Goal: Information Seeking & Learning: Learn about a topic

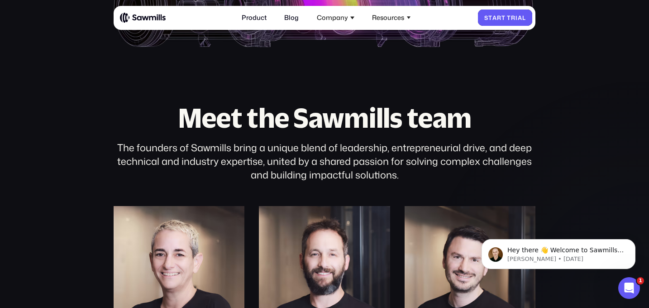
click at [507, 18] on span "T" at bounding box center [509, 17] width 4 height 7
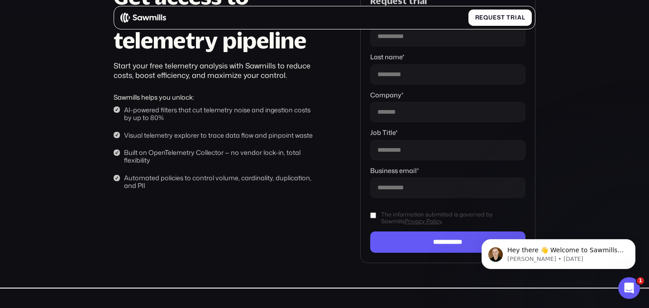
scroll to position [75, 0]
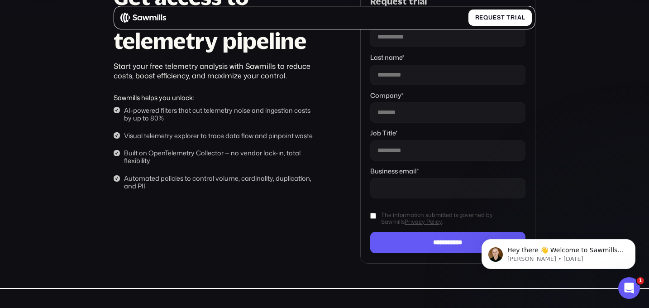
click at [435, 182] on input "Business email *" at bounding box center [447, 188] width 155 height 20
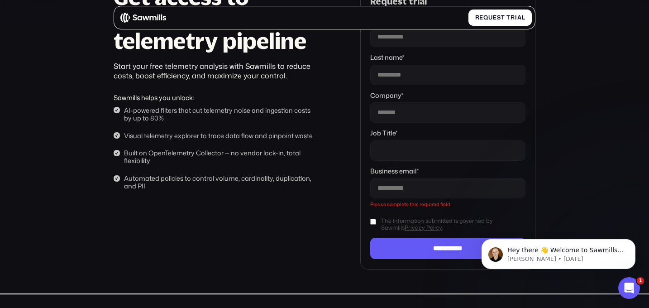
click at [440, 149] on input "Job Title *" at bounding box center [447, 150] width 155 height 20
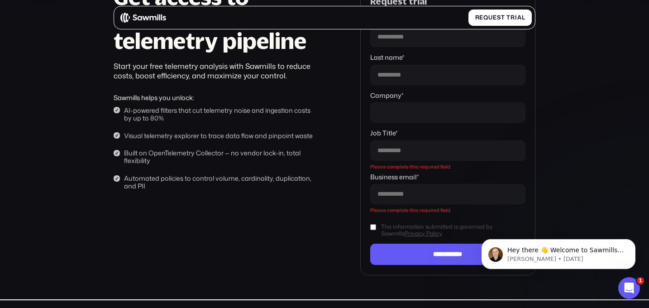
click at [440, 110] on input "Company *" at bounding box center [447, 112] width 155 height 20
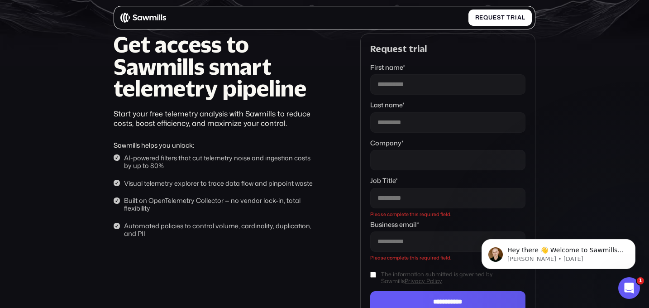
scroll to position [24, 0]
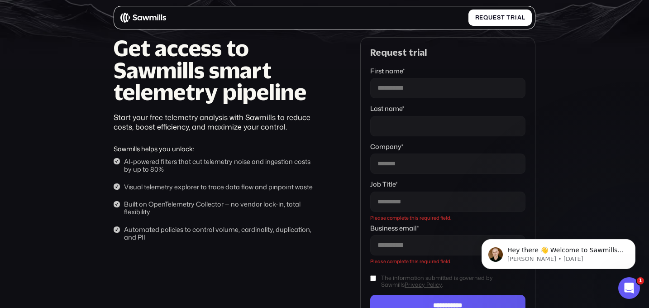
click at [433, 128] on input "Last name *" at bounding box center [447, 126] width 155 height 20
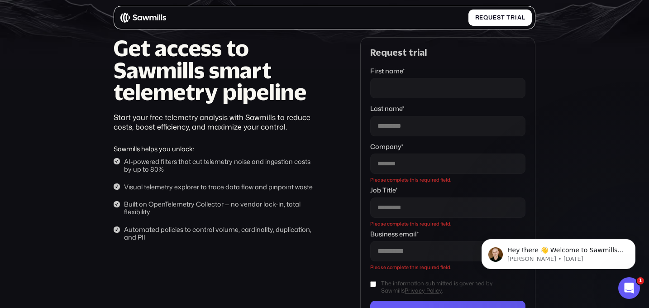
click at [420, 89] on input "First name *" at bounding box center [447, 88] width 155 height 20
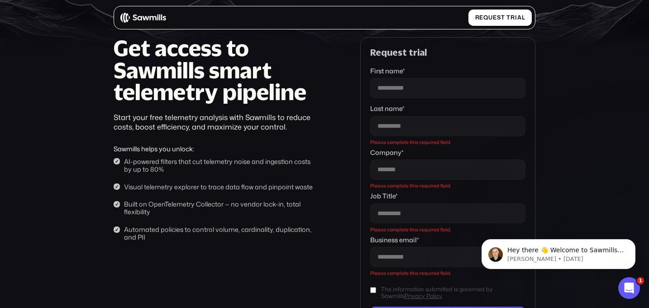
click at [306, 159] on div "AI-powered filters that cut telemetry noise and ingestion costs by up to 80%" at bounding box center [219, 164] width 191 height 15
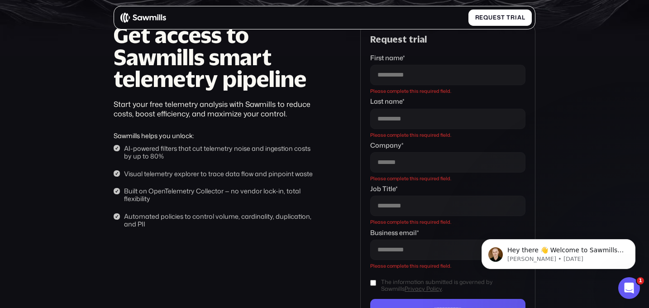
scroll to position [0, 0]
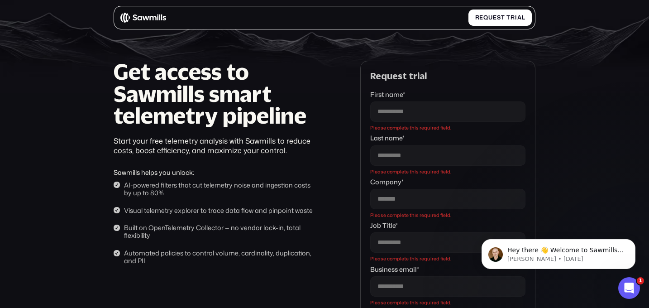
click at [141, 19] on img at bounding box center [142, 17] width 45 height 11
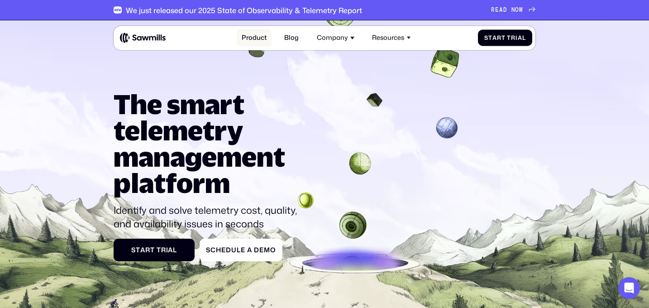
click at [259, 38] on link "Product" at bounding box center [254, 38] width 35 height 18
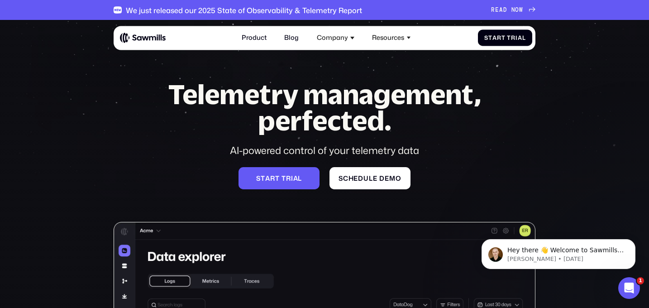
click at [432, 150] on div "AI-powered control of your telemetry data" at bounding box center [324, 150] width 345 height 14
click at [291, 38] on link "Blog" at bounding box center [292, 38] width 24 height 18
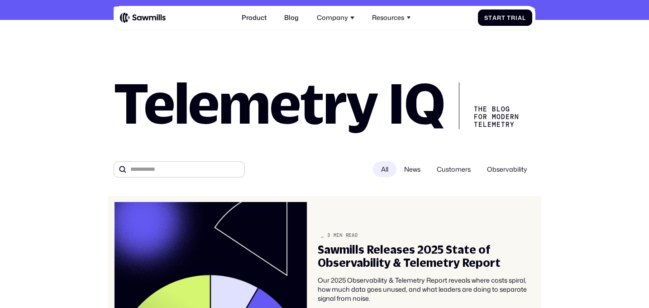
scroll to position [62, 0]
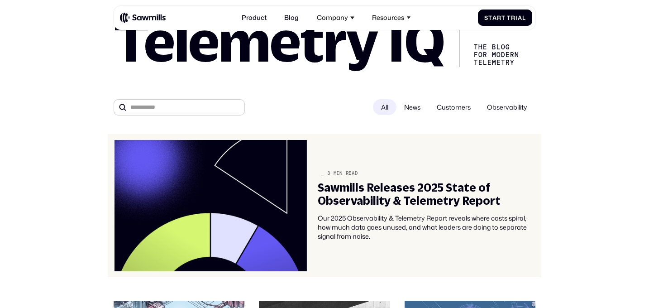
click at [357, 193] on div "Sawmills Releases 2025 State of Observability & Telemetry Report" at bounding box center [427, 194] width 218 height 27
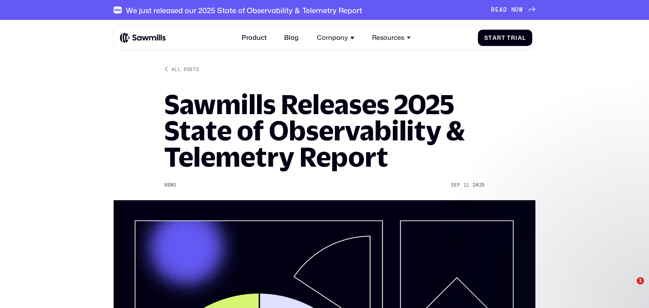
click at [319, 139] on h1 "Sawmills Releases 2025 State of Observability & Telemetry Report" at bounding box center [324, 130] width 320 height 79
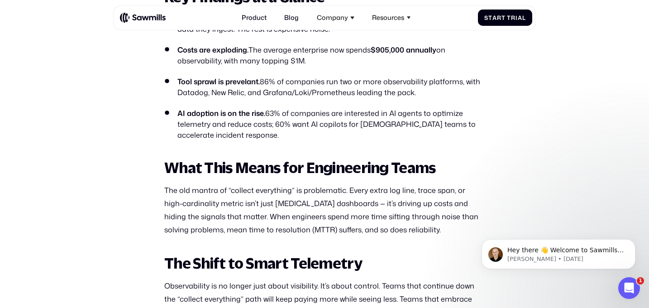
scroll to position [578, 0]
